Goal: Task Accomplishment & Management: Manage account settings

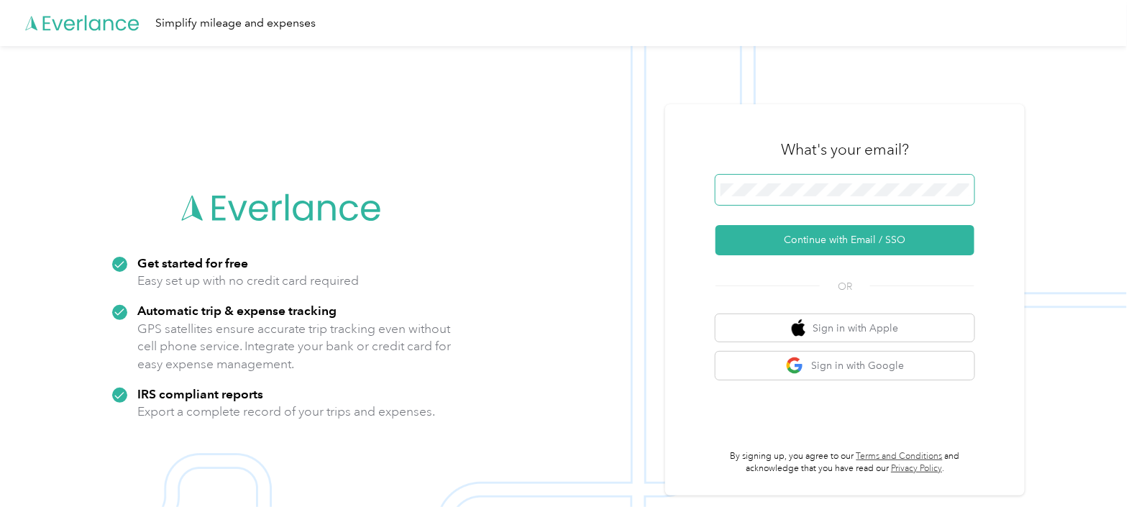
click at [791, 182] on span at bounding box center [844, 190] width 259 height 30
click at [787, 196] on span at bounding box center [844, 190] width 259 height 30
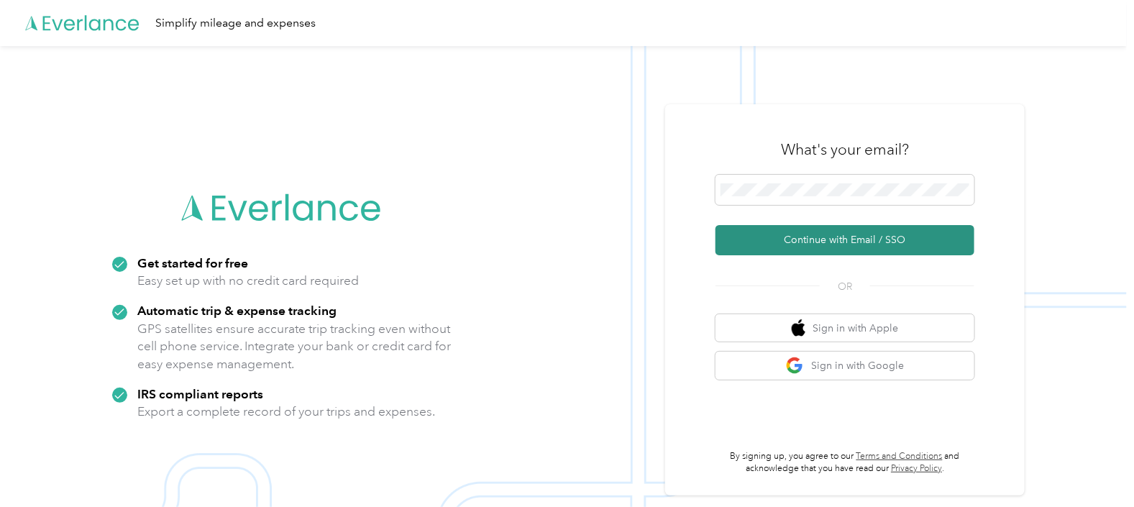
click at [839, 242] on button "Continue with Email / SSO" at bounding box center [844, 240] width 259 height 30
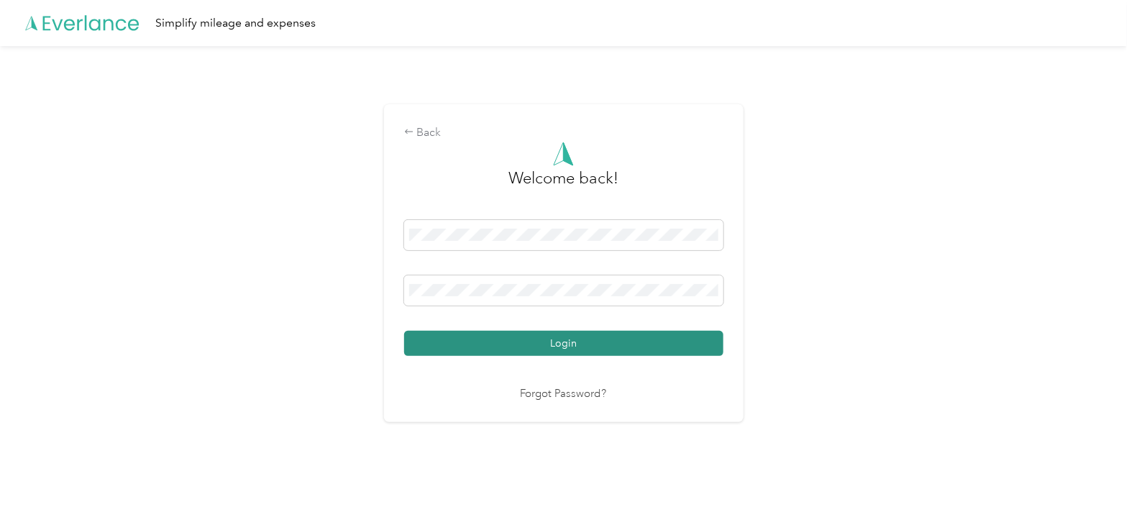
click at [568, 344] on button "Login" at bounding box center [563, 343] width 319 height 25
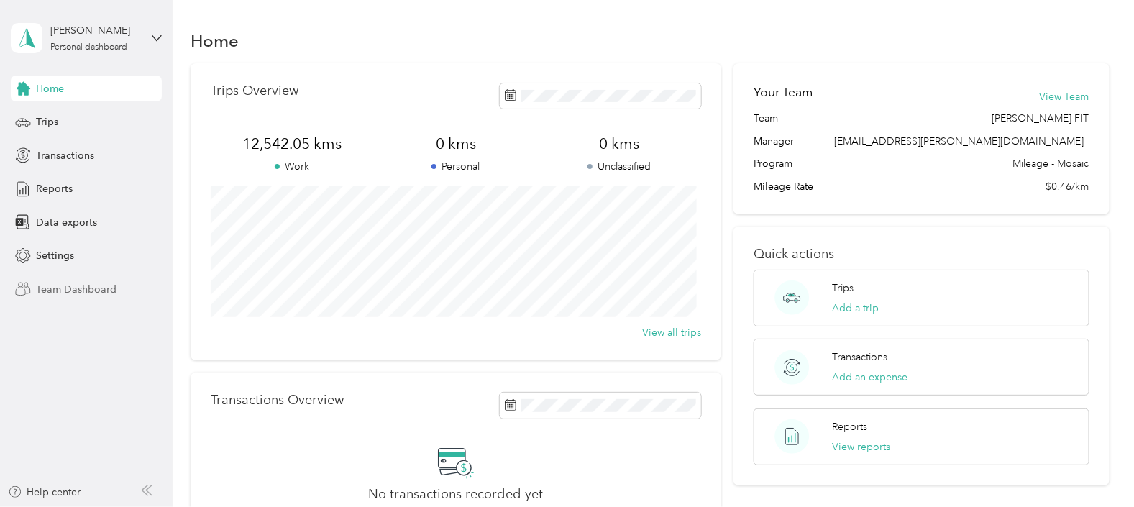
click at [79, 291] on span "Team Dashboard" at bounding box center [76, 289] width 81 height 15
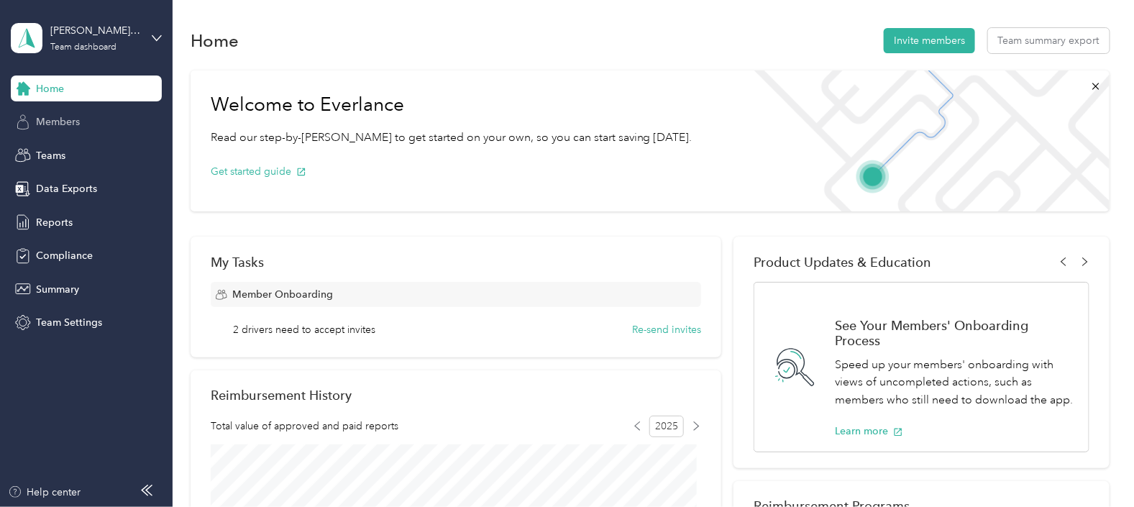
click at [73, 121] on span "Members" at bounding box center [58, 121] width 44 height 15
